Goal: Task Accomplishment & Management: Use online tool/utility

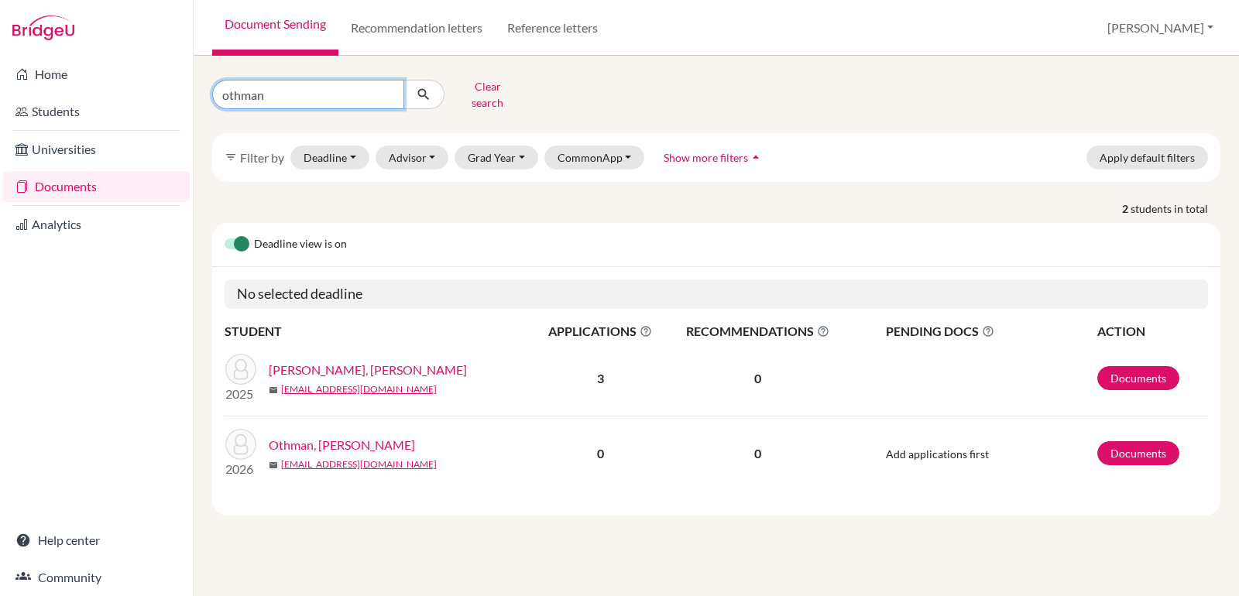
click at [256, 82] on input "othman" at bounding box center [308, 94] width 192 height 29
type input "[PERSON_NAME]"
click button "submit" at bounding box center [423, 94] width 41 height 29
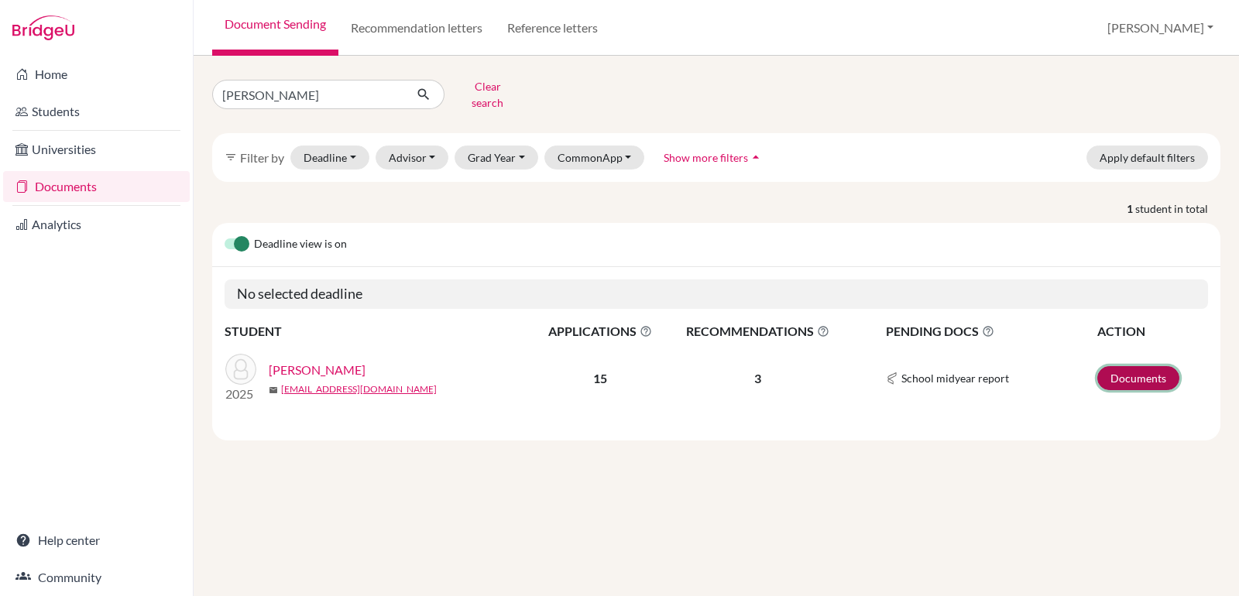
click at [1160, 366] on link "Documents" at bounding box center [1138, 378] width 82 height 24
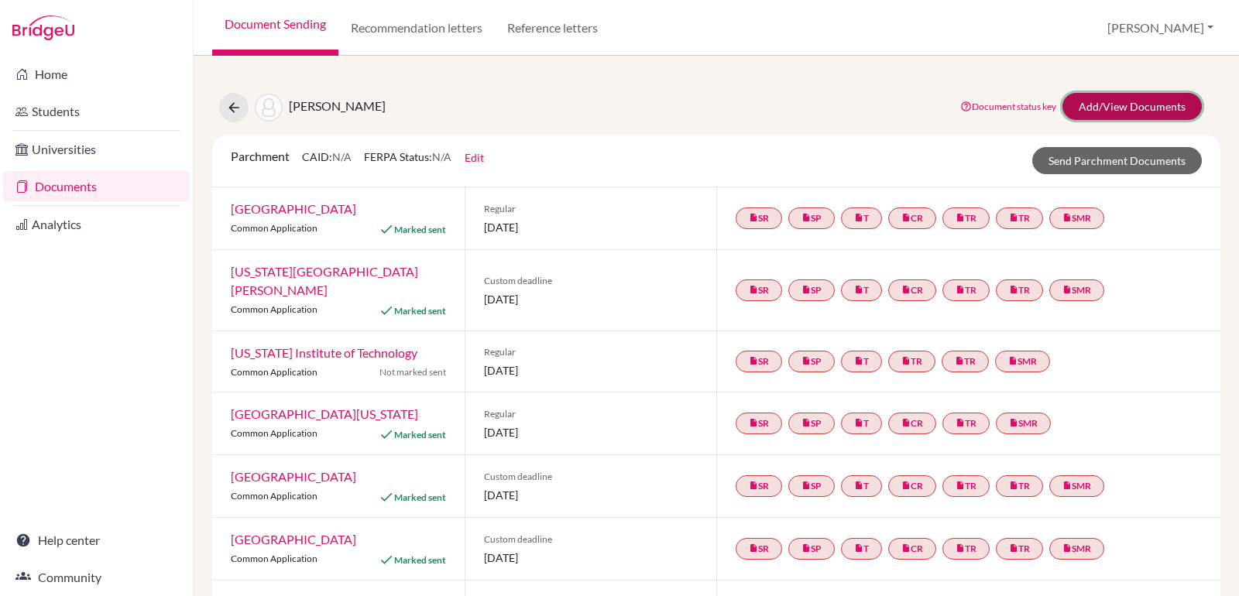
click at [1145, 110] on link "Add/View Documents" at bounding box center [1131, 106] width 139 height 27
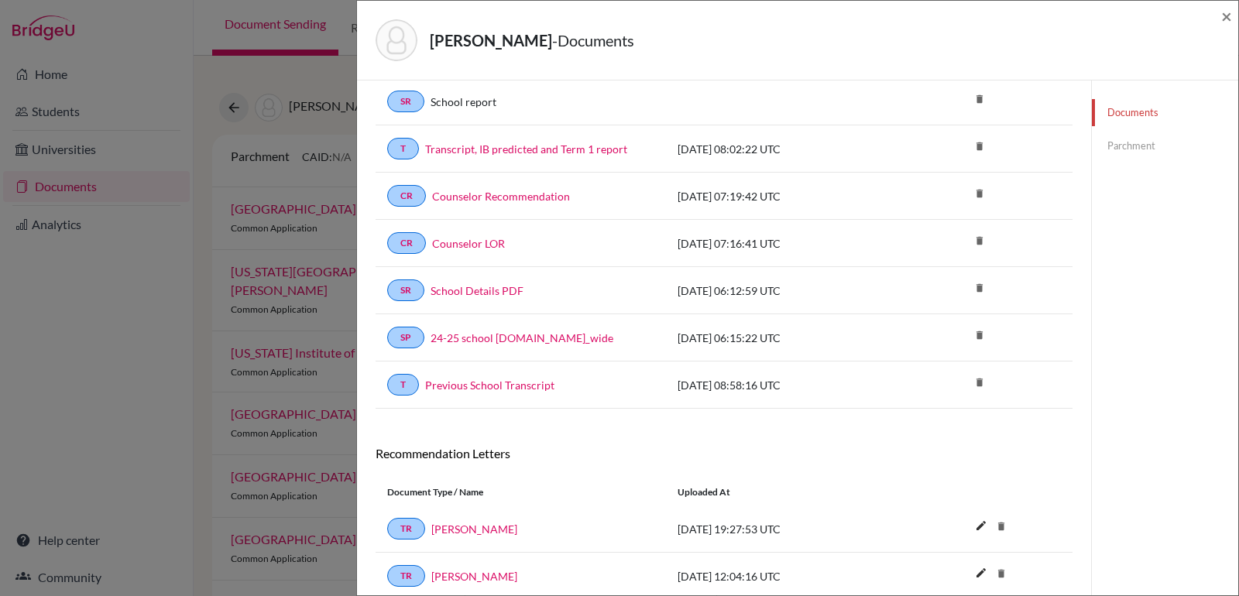
scroll to position [275, 0]
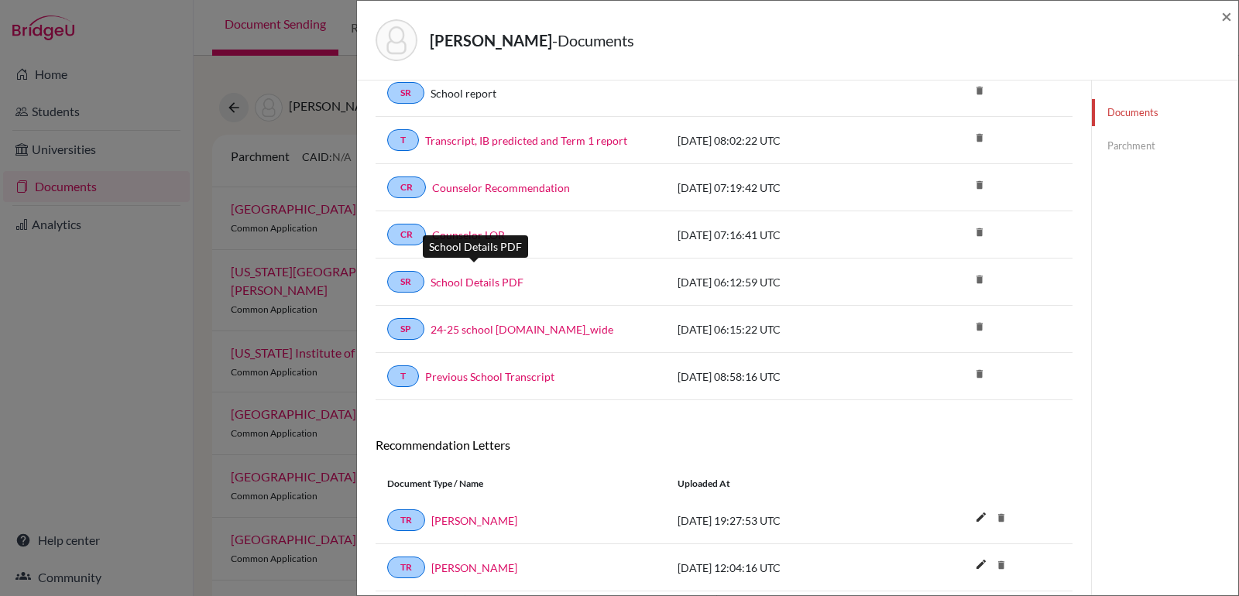
click at [476, 274] on link "School Details PDF" at bounding box center [476, 282] width 93 height 16
